Goal: Information Seeking & Learning: Learn about a topic

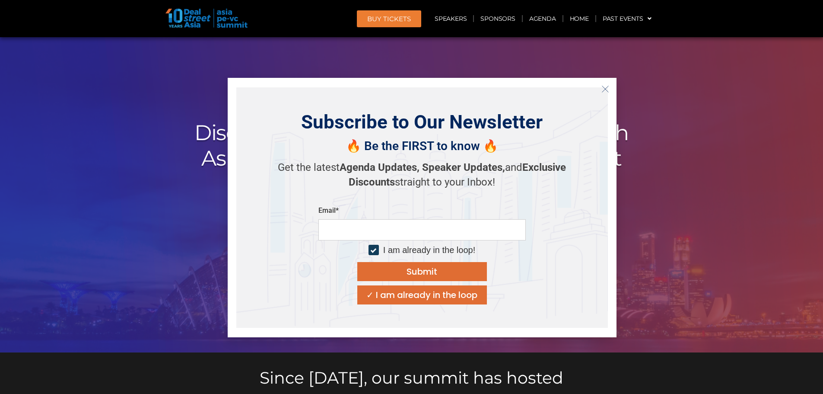
click at [455, 299] on div "✓ I am already in the loop" at bounding box center [421, 294] width 111 height 9
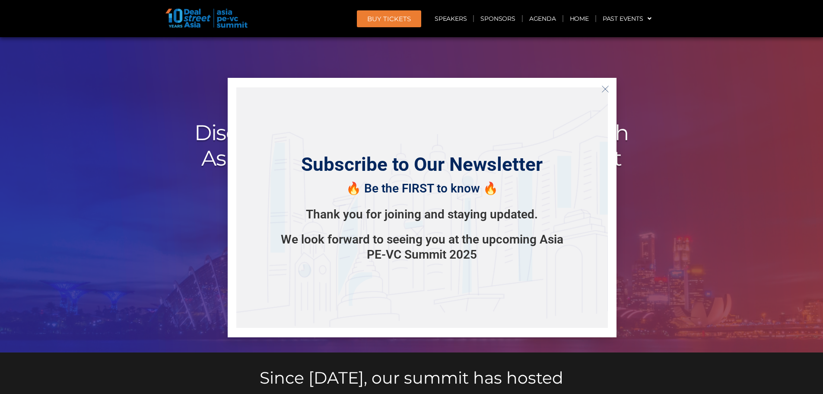
click at [605, 87] on icon "Close" at bounding box center [605, 89] width 8 height 8
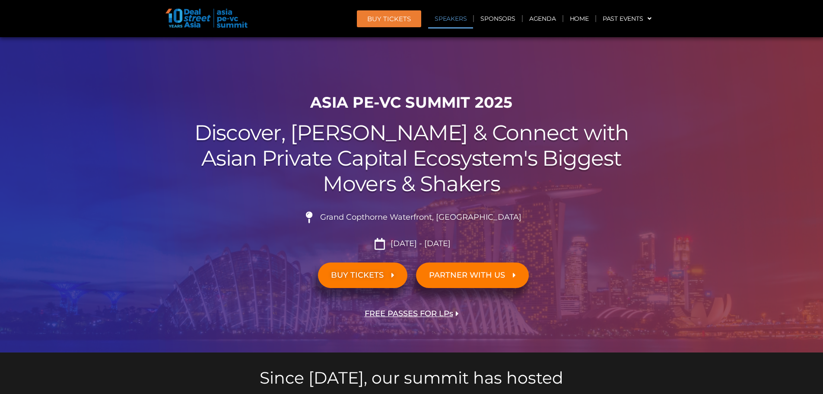
click at [452, 22] on link "Speakers" at bounding box center [450, 19] width 45 height 20
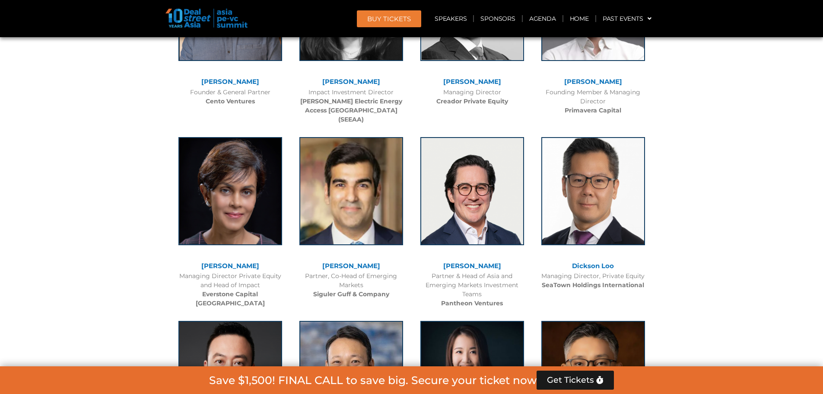
scroll to position [2364, 0]
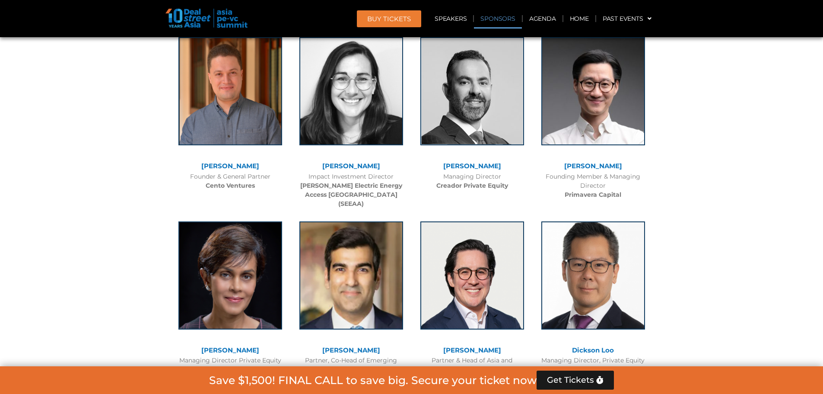
click at [505, 19] on link "Sponsors" at bounding box center [498, 19] width 48 height 20
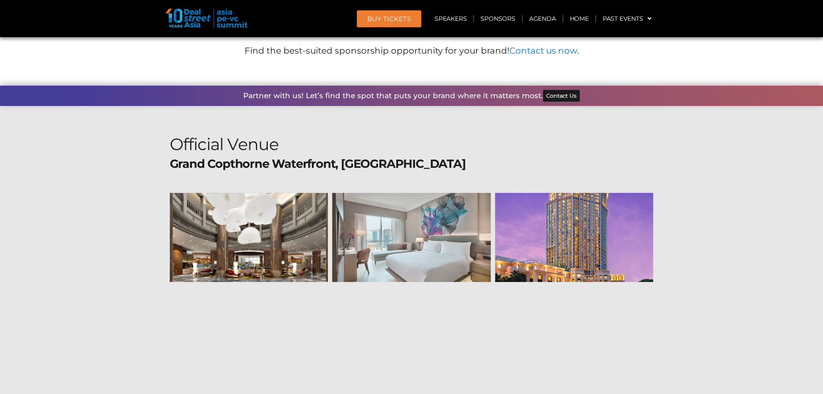
scroll to position [9538, 0]
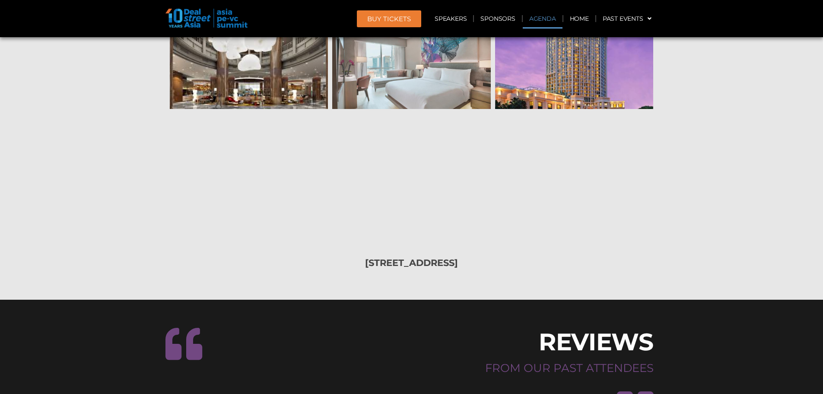
click at [539, 15] on link "Agenda" at bounding box center [543, 19] width 40 height 20
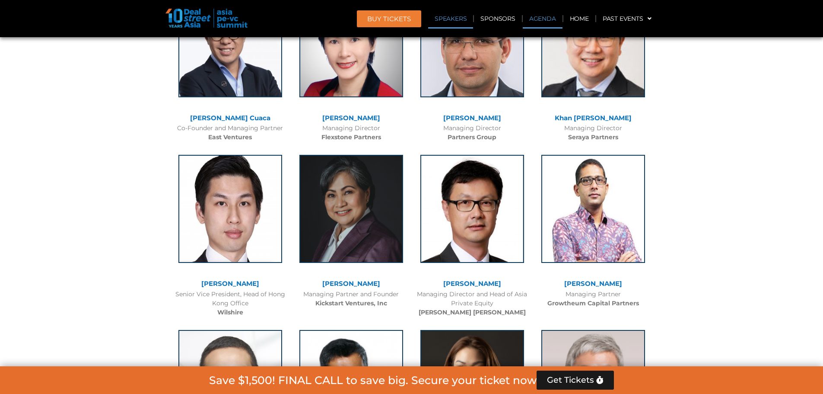
scroll to position [452, 0]
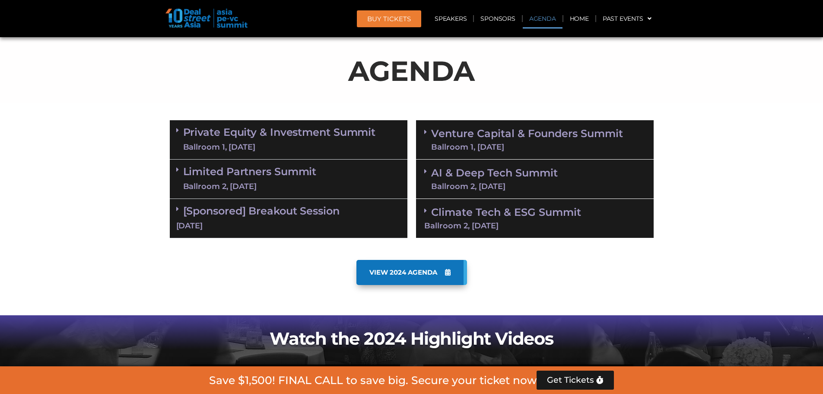
click at [177, 207] on icon at bounding box center [177, 208] width 3 height 7
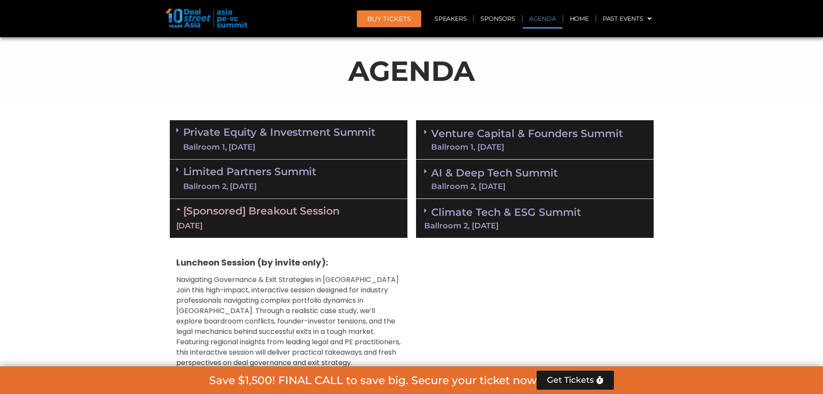
click at [427, 170] on span at bounding box center [427, 171] width 7 height 7
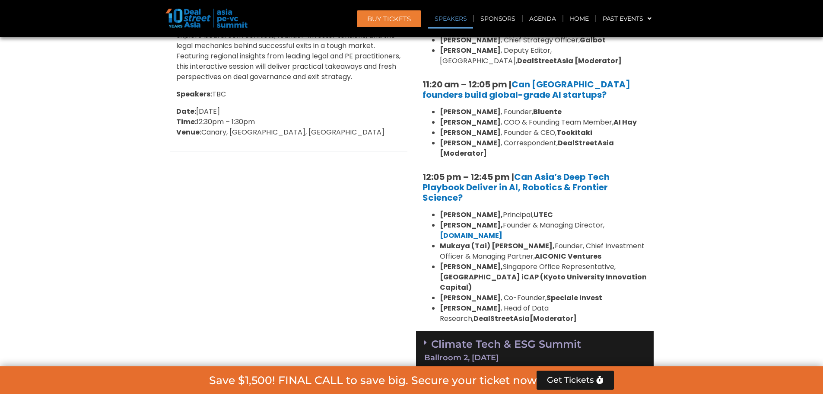
scroll to position [841, 0]
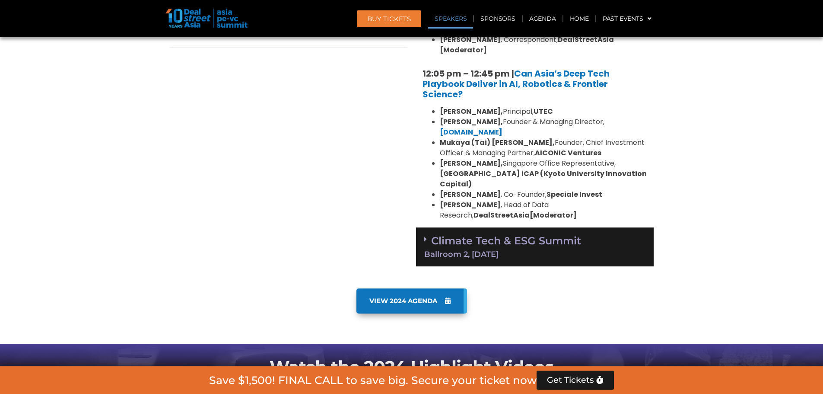
click at [422, 227] on div "Climate Tech & ESG Summit Ballroom 2, [DATE]" at bounding box center [535, 246] width 238 height 39
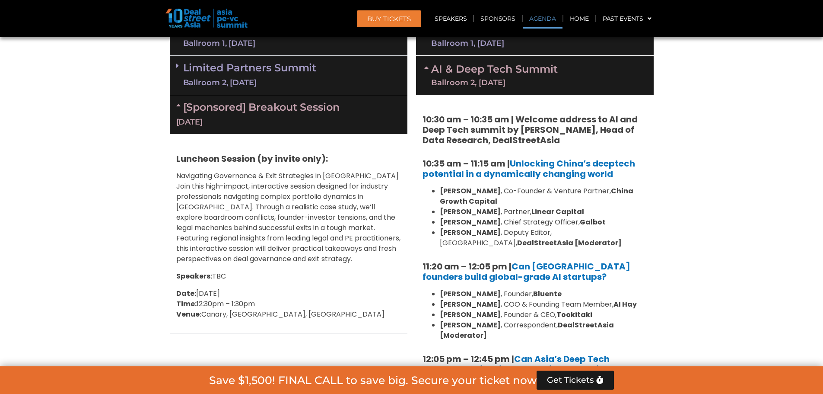
scroll to position [409, 0]
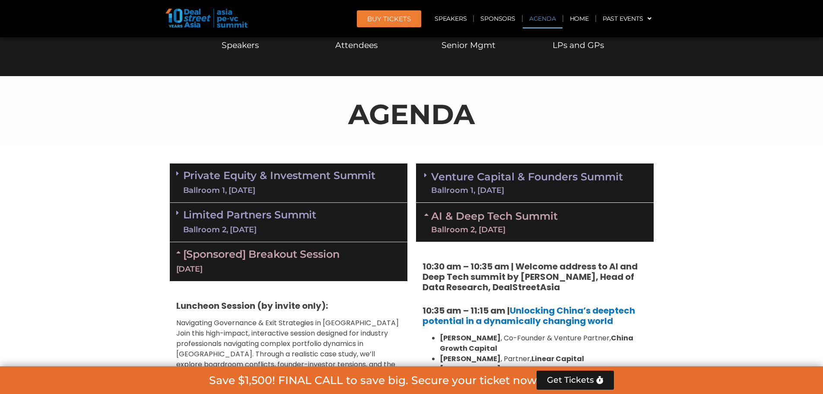
click at [423, 169] on div "Venture Capital & Founders​ Summit Ballroom 1, [DATE]" at bounding box center [535, 182] width 238 height 39
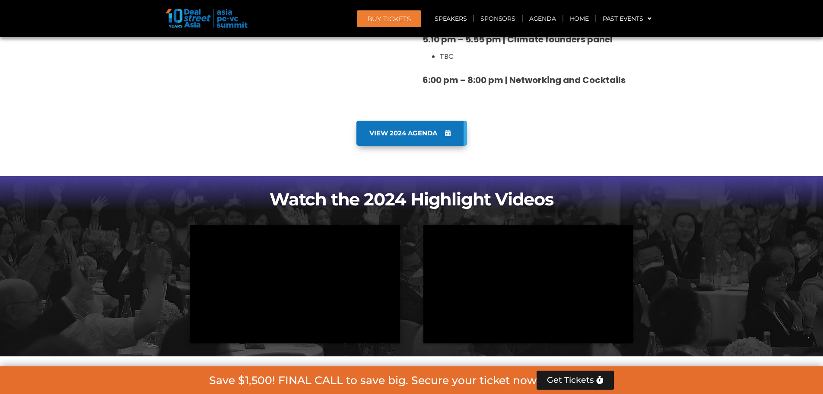
scroll to position [2785, 0]
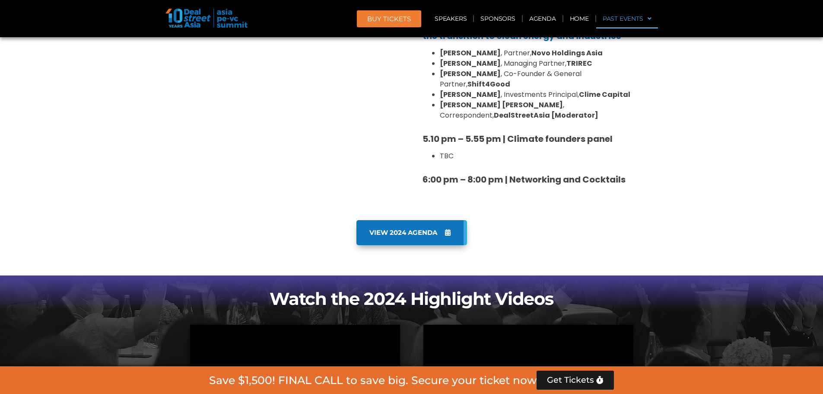
click at [627, 20] on link "Past Events" at bounding box center [627, 19] width 62 height 20
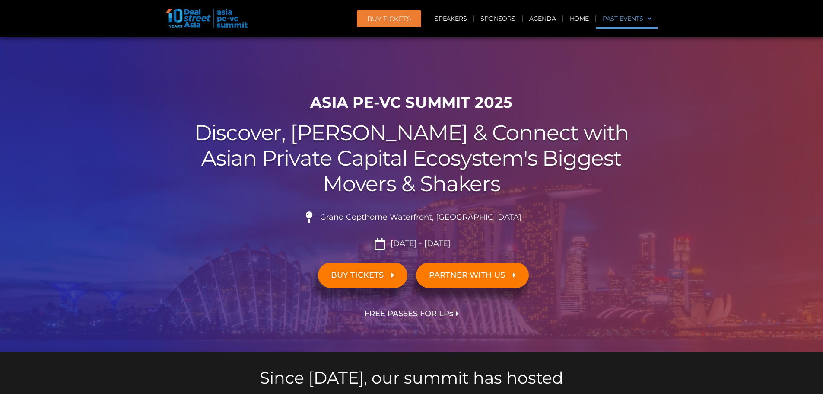
click at [626, 19] on link "Past Events" at bounding box center [627, 19] width 62 height 20
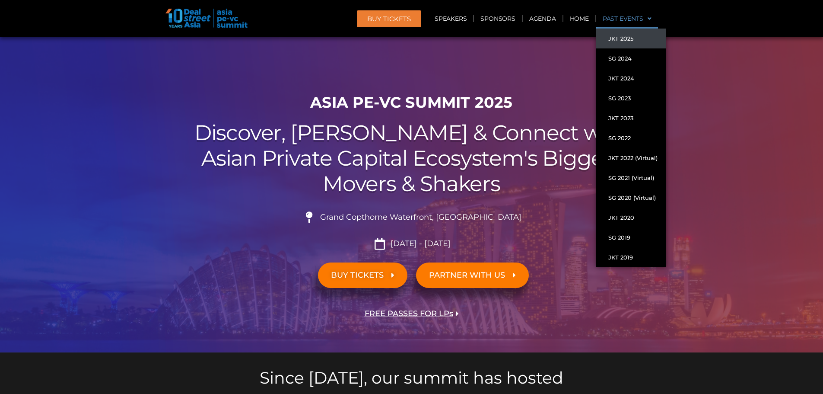
click at [629, 36] on link "JKT 2025" at bounding box center [631, 39] width 70 height 20
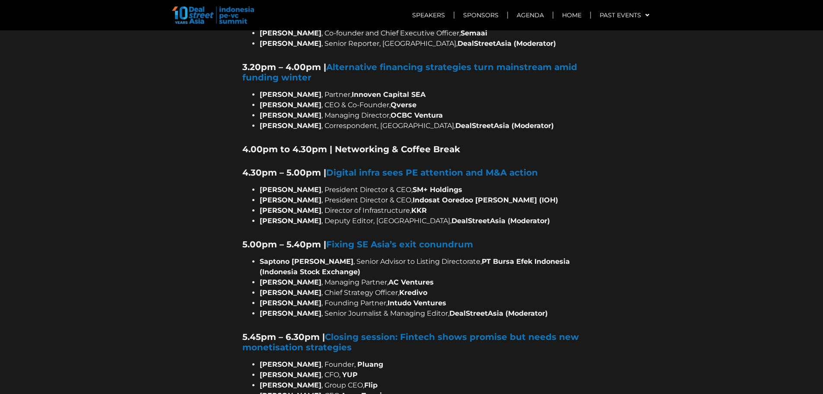
scroll to position [1426, 0]
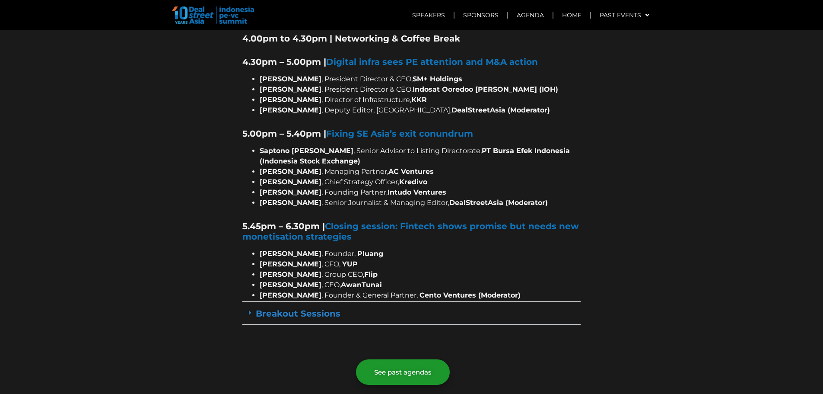
click at [307, 308] on link "Breakout Sessions" at bounding box center [298, 313] width 85 height 10
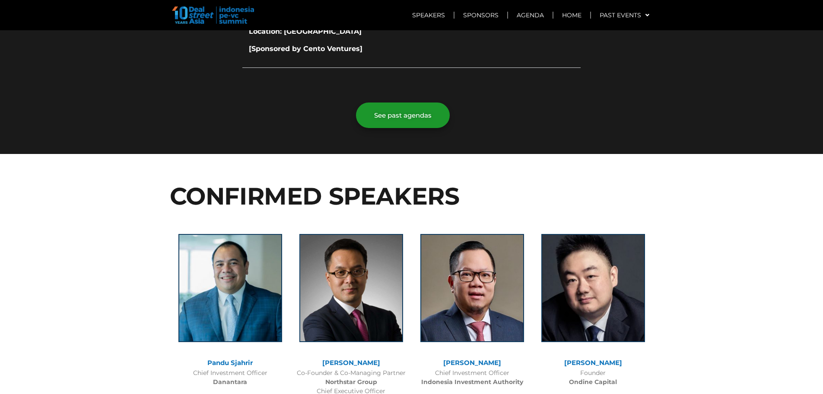
scroll to position [2290, 0]
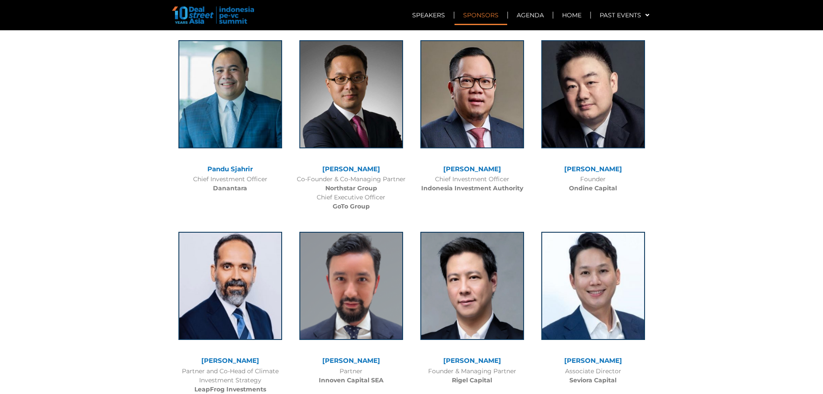
click at [473, 17] on link "Sponsors" at bounding box center [481, 15] width 53 height 20
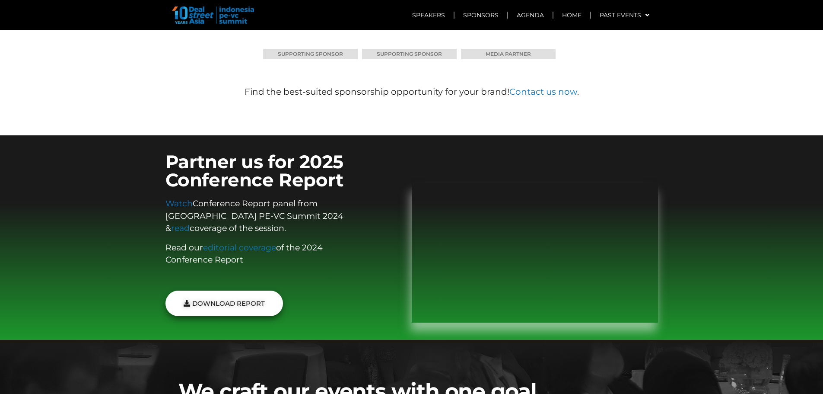
scroll to position [6544, 0]
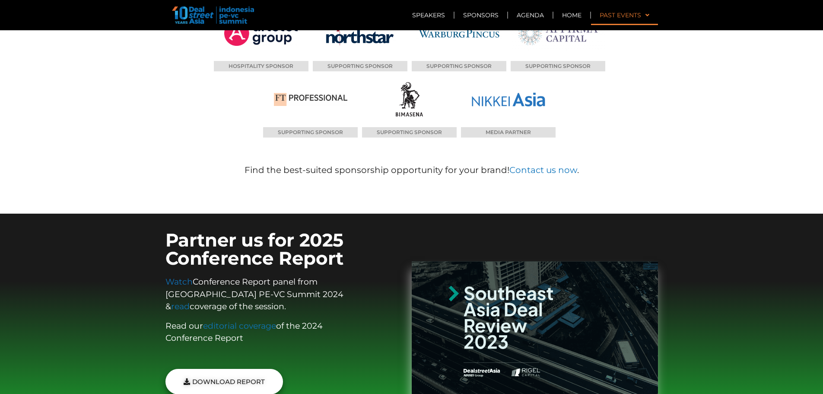
click at [642, 11] on span at bounding box center [645, 15] width 8 height 15
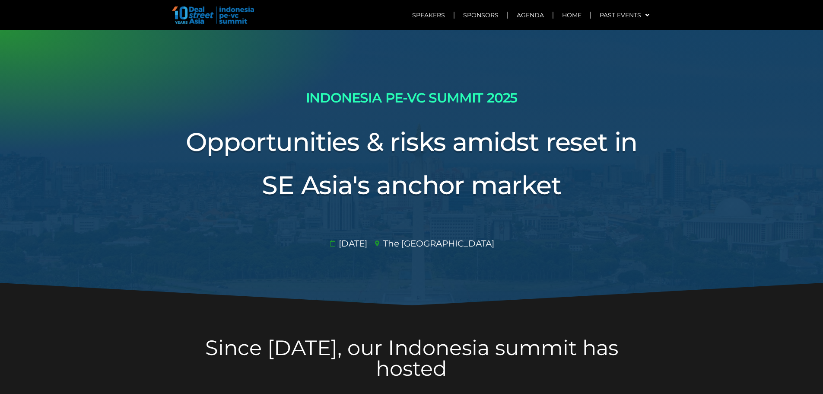
scroll to position [6544, 0]
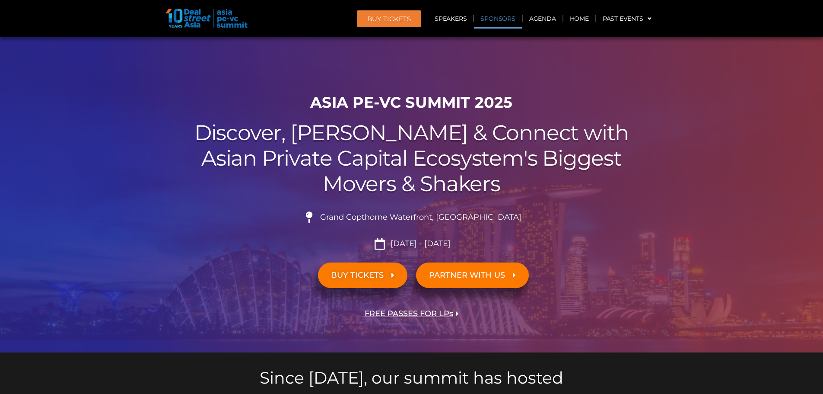
click at [491, 15] on link "Sponsors" at bounding box center [498, 19] width 48 height 20
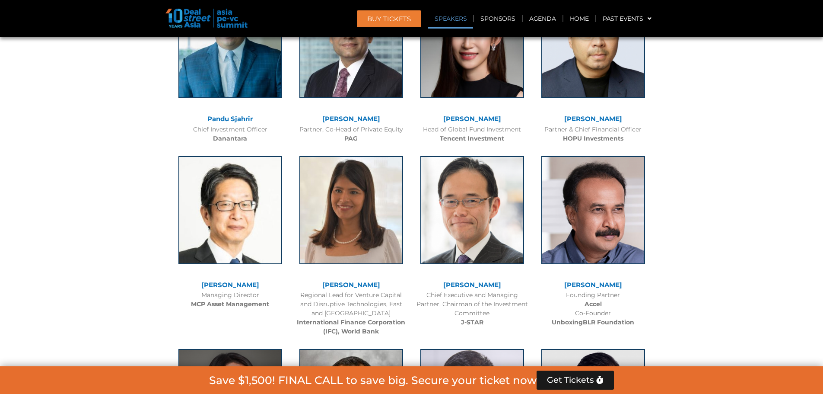
scroll to position [1037, 0]
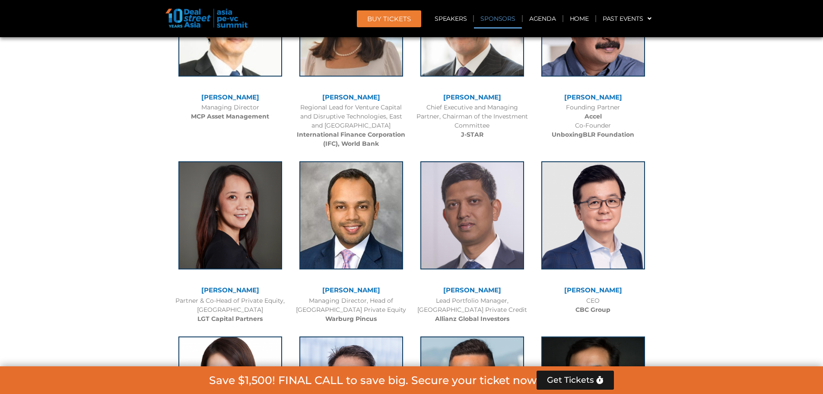
drag, startPoint x: 498, startPoint y: 18, endPoint x: 499, endPoint y: 27, distance: 9.1
click at [498, 18] on link "Sponsors" at bounding box center [498, 19] width 48 height 20
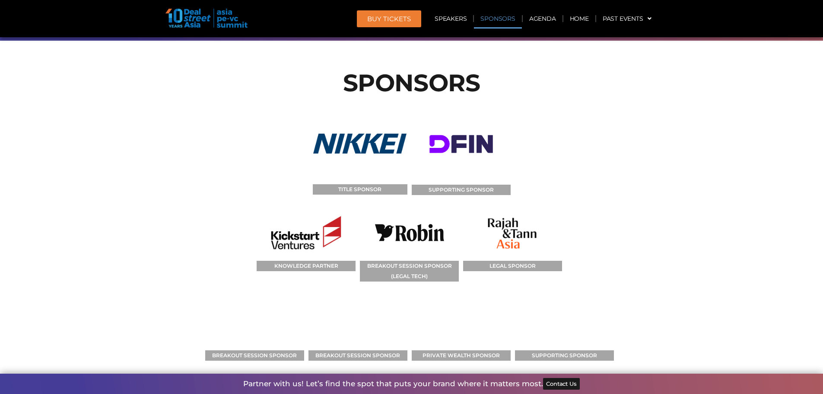
scroll to position [8890, 0]
